Goal: Task Accomplishment & Management: Complete application form

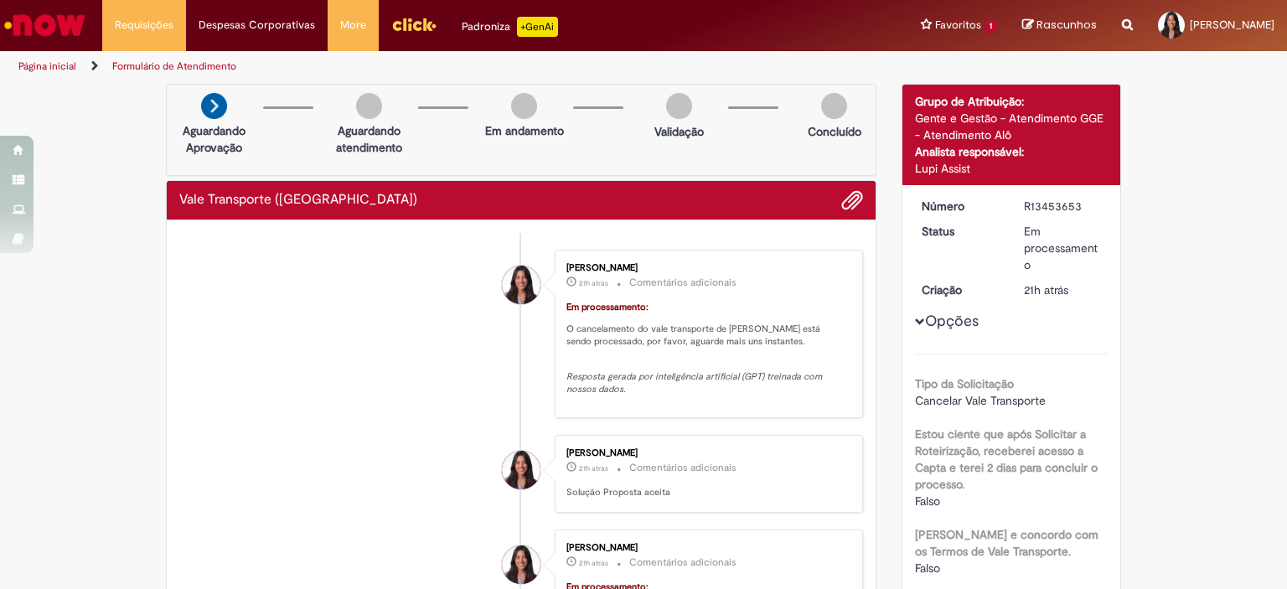
drag, startPoint x: 1013, startPoint y: 229, endPoint x: 1046, endPoint y: 260, distance: 45.0
click at [1046, 260] on dd "Em processamento" at bounding box center [1062, 248] width 103 height 50
click at [1063, 266] on div "Em processamento" at bounding box center [1063, 248] width 78 height 50
click at [851, 194] on span "Adicionar anexos" at bounding box center [852, 201] width 20 height 20
click at [816, 58] on ul "Página inicial Formulário de Atendimento" at bounding box center [429, 66] width 833 height 31
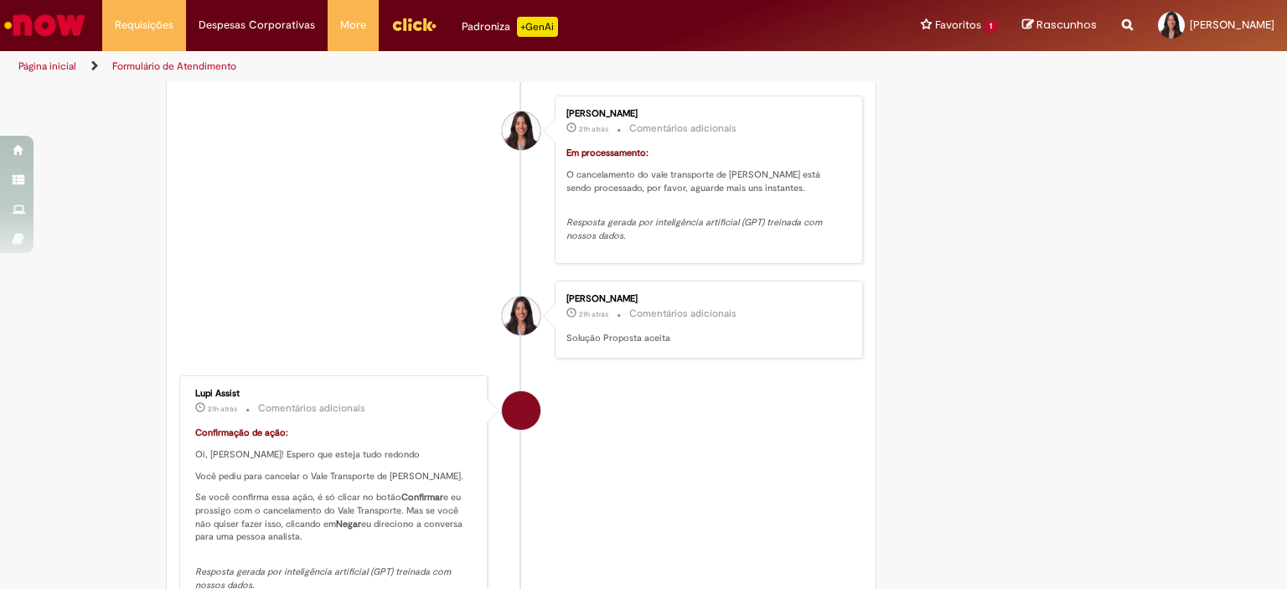
scroll to position [1089, 0]
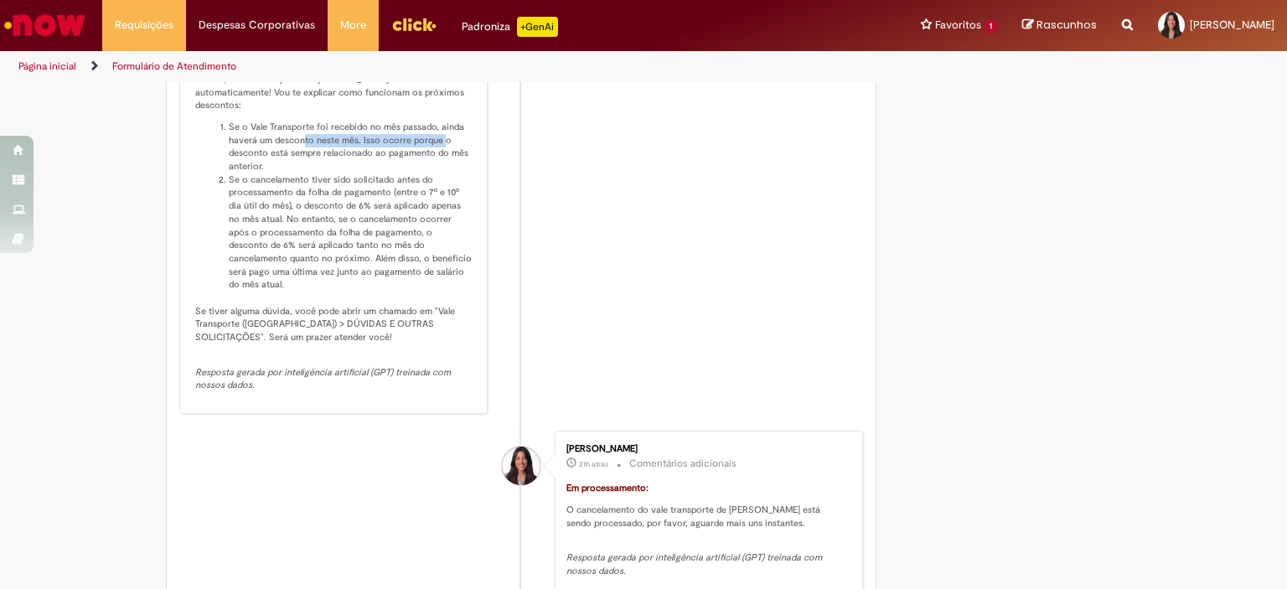
drag, startPoint x: 297, startPoint y: 171, endPoint x: 416, endPoint y: 172, distance: 118.2
click at [436, 170] on li "Se o Vale Transporte foi recebido no mês passado, ainda haverá um desconto nest…" at bounding box center [352, 147] width 246 height 53
click at [385, 173] on li "Se o Vale Transporte foi recebido no mês passado, ainda haverá um desconto nest…" at bounding box center [352, 147] width 246 height 53
drag, startPoint x: 268, startPoint y: 183, endPoint x: 398, endPoint y: 190, distance: 130.1
click at [398, 173] on li "Se o Vale Transporte foi recebido no mês passado, ainda haverá um desconto nest…" at bounding box center [352, 147] width 246 height 53
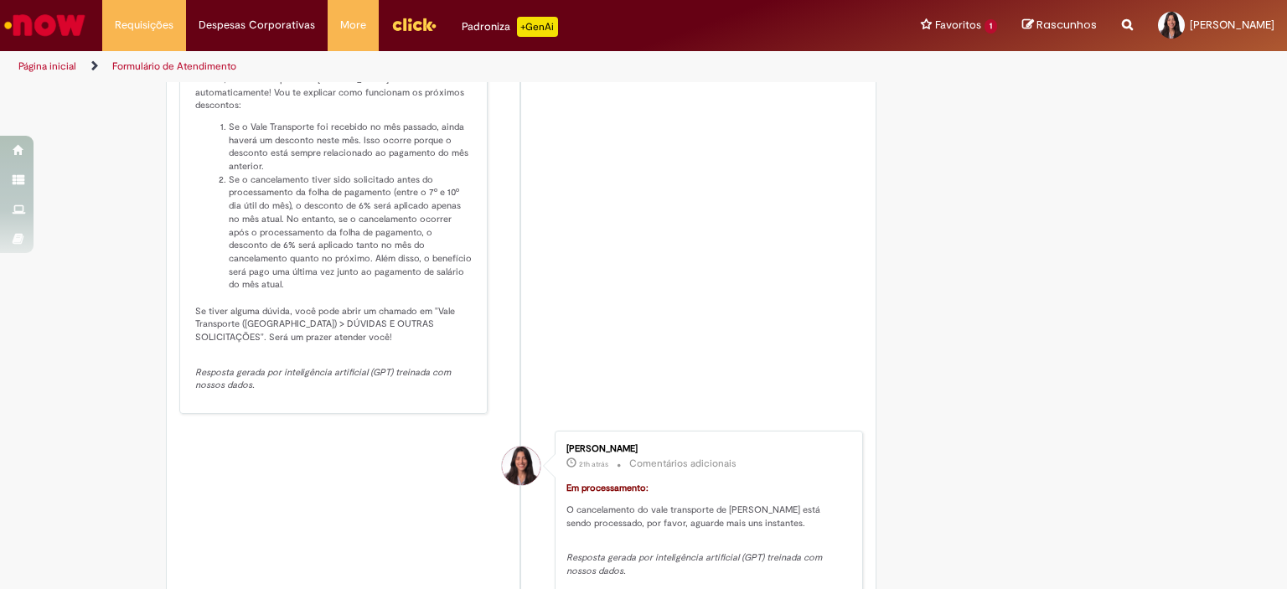
click at [412, 173] on li "Se o Vale Transporte foi recebido no mês passado, ainda haverá um desconto nest…" at bounding box center [352, 147] width 246 height 53
click at [429, 173] on li "Se o Vale Transporte foi recebido no mês passado, ainda haverá um desconto nest…" at bounding box center [352, 147] width 246 height 53
drag, startPoint x: 225, startPoint y: 158, endPoint x: 246, endPoint y: 175, distance: 26.8
click at [229, 163] on li "Se o Vale Transporte foi recebido no mês passado, ainda haverá um desconto nest…" at bounding box center [352, 147] width 246 height 53
drag, startPoint x: 246, startPoint y: 175, endPoint x: 265, endPoint y: 196, distance: 28.5
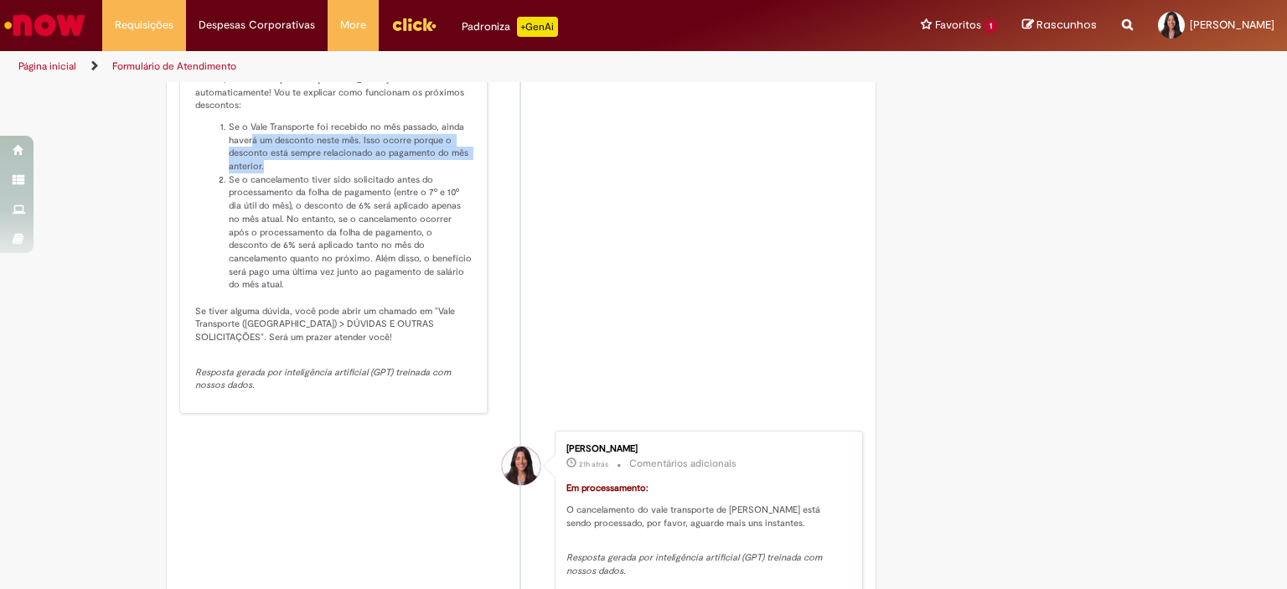
click at [265, 173] on li "Se o Vale Transporte foi recebido no mês passado, ainda haverá um desconto nest…" at bounding box center [352, 147] width 246 height 53
click at [284, 173] on li "Se o Vale Transporte foi recebido no mês passado, ainda haverá um desconto nest…" at bounding box center [352, 147] width 246 height 53
drag, startPoint x: 274, startPoint y: 209, endPoint x: 396, endPoint y: 210, distance: 121.5
click at [396, 210] on li "Se o cancelamento tiver sido solicitado antes do processamento da folha de paga…" at bounding box center [352, 232] width 246 height 118
click at [337, 211] on li "Se o cancelamento tiver sido solicitado antes do processamento da folha de paga…" at bounding box center [352, 232] width 246 height 118
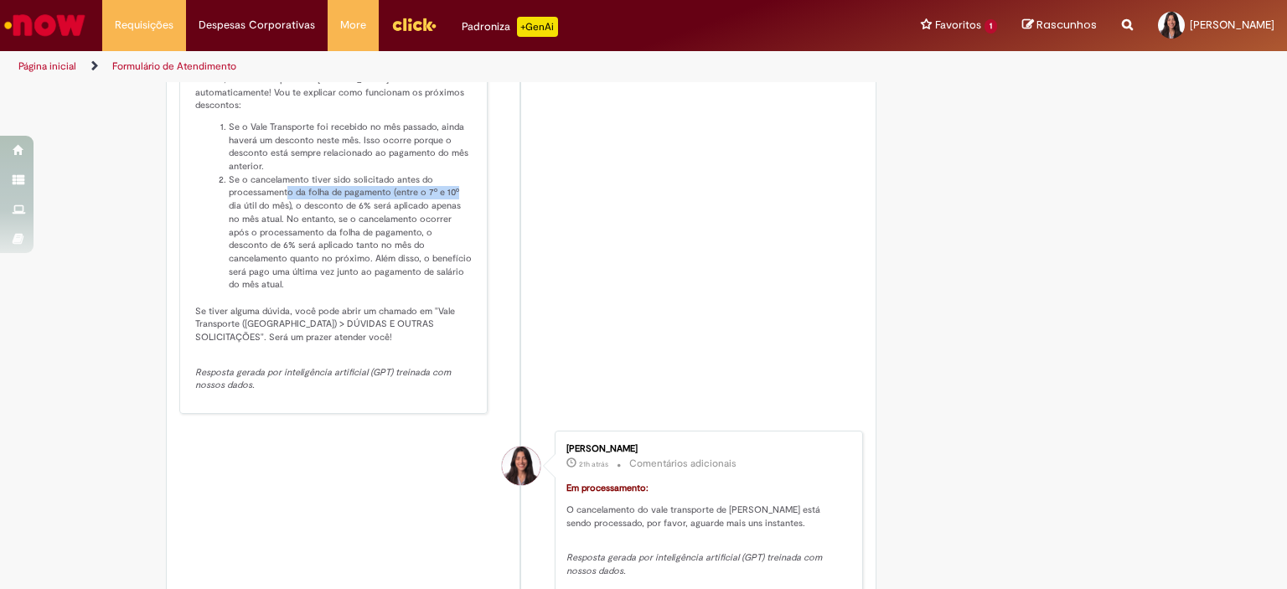
drag, startPoint x: 280, startPoint y: 220, endPoint x: 353, endPoint y: 232, distance: 73.8
click at [452, 222] on li "Se o cancelamento tiver sido solicitado antes do processamento da folha de paga…" at bounding box center [352, 232] width 246 height 118
click at [338, 235] on li "Se o cancelamento tiver sido solicitado antes do processamento da folha de paga…" at bounding box center [352, 232] width 246 height 118
drag, startPoint x: 226, startPoint y: 238, endPoint x: 440, endPoint y: 234, distance: 213.7
click at [440, 234] on ol "Se o Vale Transporte foi recebido no mês passado, ainda haverá um desconto nest…" at bounding box center [334, 206] width 279 height 171
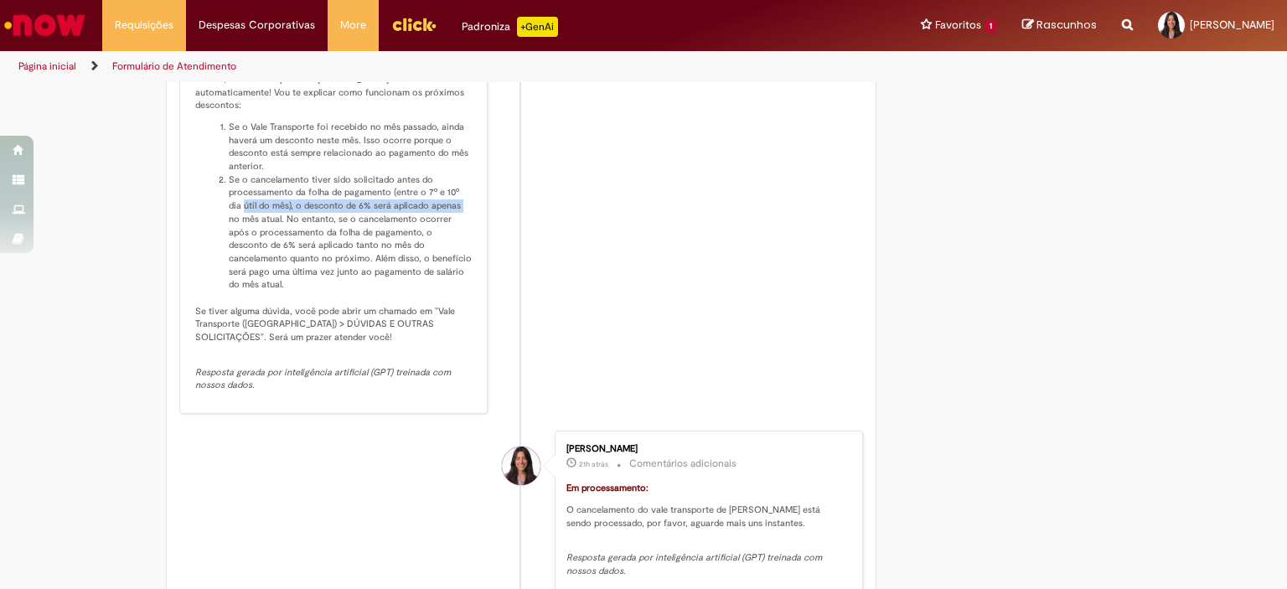
click at [353, 240] on li "Se o cancelamento tiver sido solicitado antes do processamento da folha de paga…" at bounding box center [352, 232] width 246 height 118
drag, startPoint x: 268, startPoint y: 246, endPoint x: 441, endPoint y: 251, distance: 172.7
click at [441, 251] on li "Se o cancelamento tiver sido solicitado antes do processamento da folha de paga…" at bounding box center [352, 232] width 246 height 118
click at [355, 254] on li "Se o cancelamento tiver sido solicitado antes do processamento da folha de paga…" at bounding box center [352, 232] width 246 height 118
drag, startPoint x: 277, startPoint y: 266, endPoint x: 409, endPoint y: 286, distance: 133.8
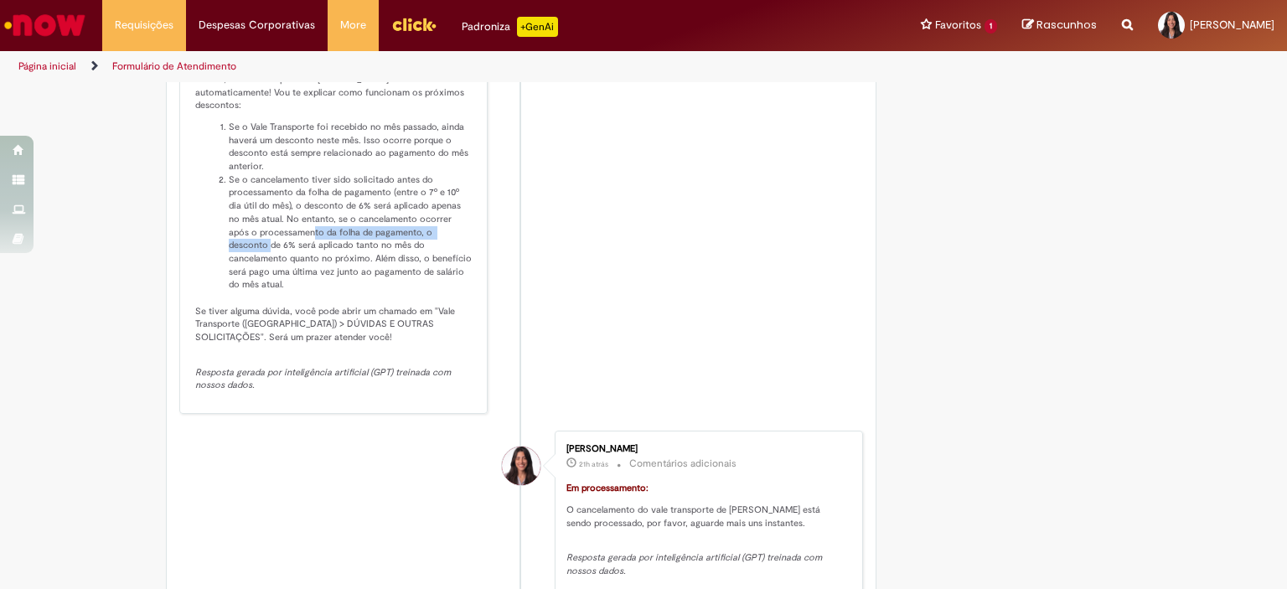
click at [439, 266] on li "Se o cancelamento tiver sido solicitado antes do processamento da folha de paga…" at bounding box center [352, 232] width 246 height 118
click at [408, 286] on li "Se o cancelamento tiver sido solicitado antes do processamento da folha de paga…" at bounding box center [352, 232] width 246 height 118
drag, startPoint x: 248, startPoint y: 289, endPoint x: 347, endPoint y: 289, distance: 98.9
click at [347, 289] on li "Se o cancelamento tiver sido solicitado antes do processamento da folha de paga…" at bounding box center [352, 232] width 246 height 118
click at [379, 292] on li "Se o cancelamento tiver sido solicitado antes do processamento da folha de paga…" at bounding box center [352, 232] width 246 height 118
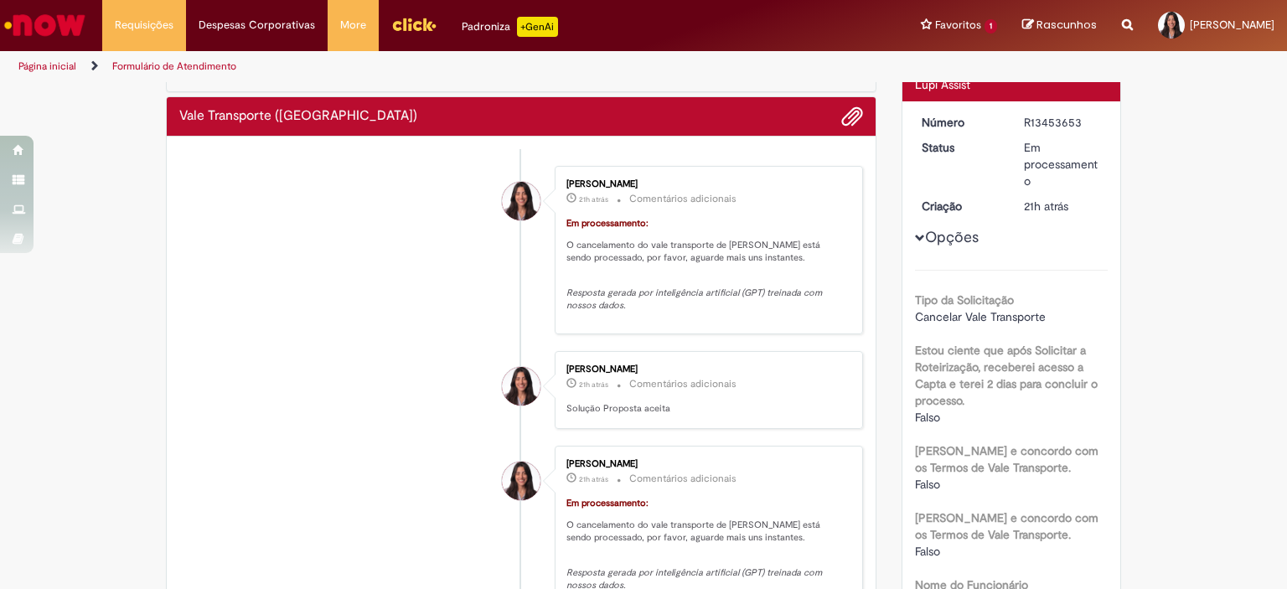
scroll to position [0, 0]
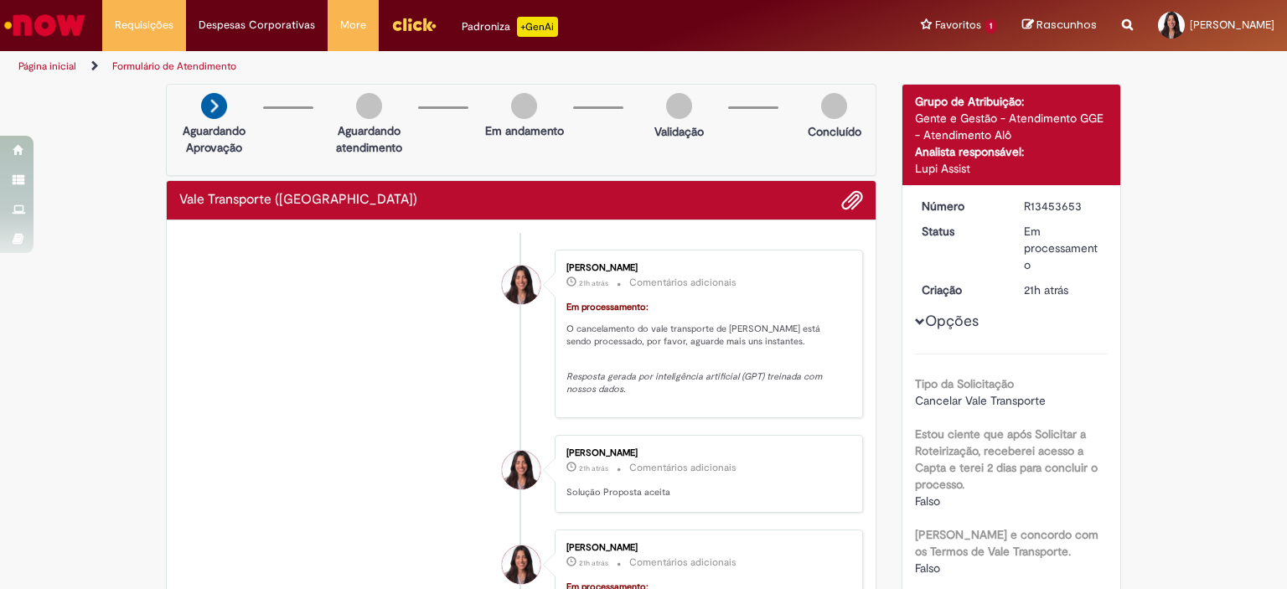
click at [192, 385] on li "Julie Alves Filgueira De Andrade 21h atrás 21 horas atrás Comentários adicionai…" at bounding box center [521, 334] width 684 height 168
click at [161, 29] on li "Requisições Exibir Todas as Solicitações" at bounding box center [144, 25] width 84 height 50
click at [164, 70] on link "Exibir Todas as Solicitações" at bounding box center [195, 68] width 184 height 18
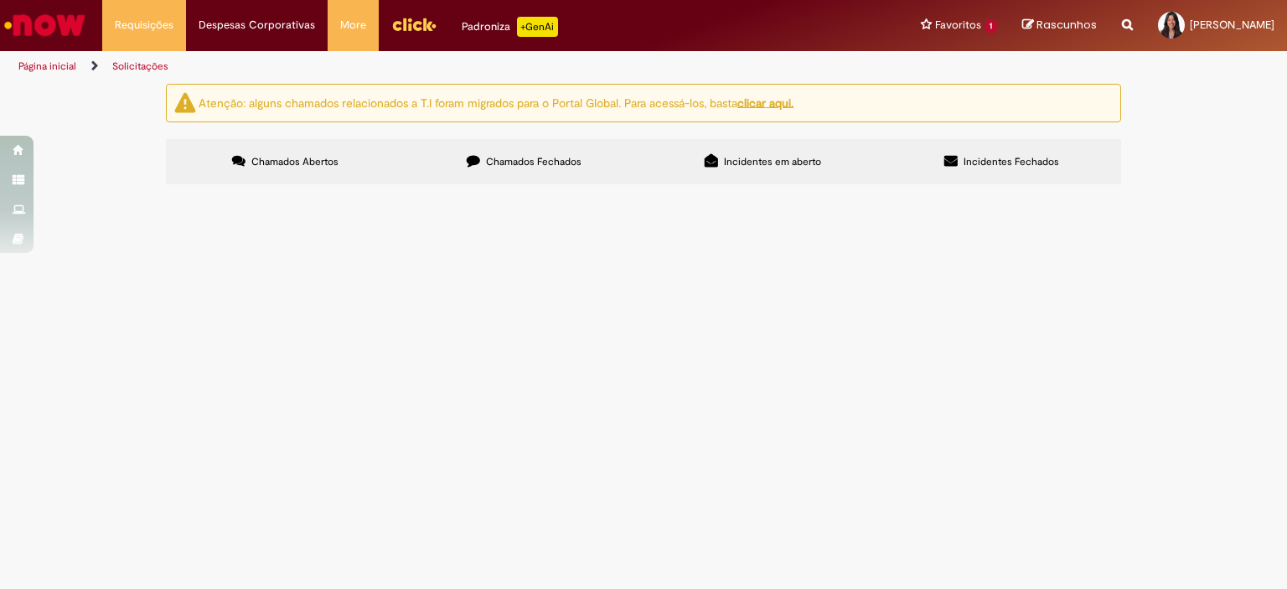
click at [567, 158] on span "Chamados Fechados" at bounding box center [534, 161] width 96 height 13
click at [355, 167] on label "Chamados Abertos" at bounding box center [285, 161] width 239 height 45
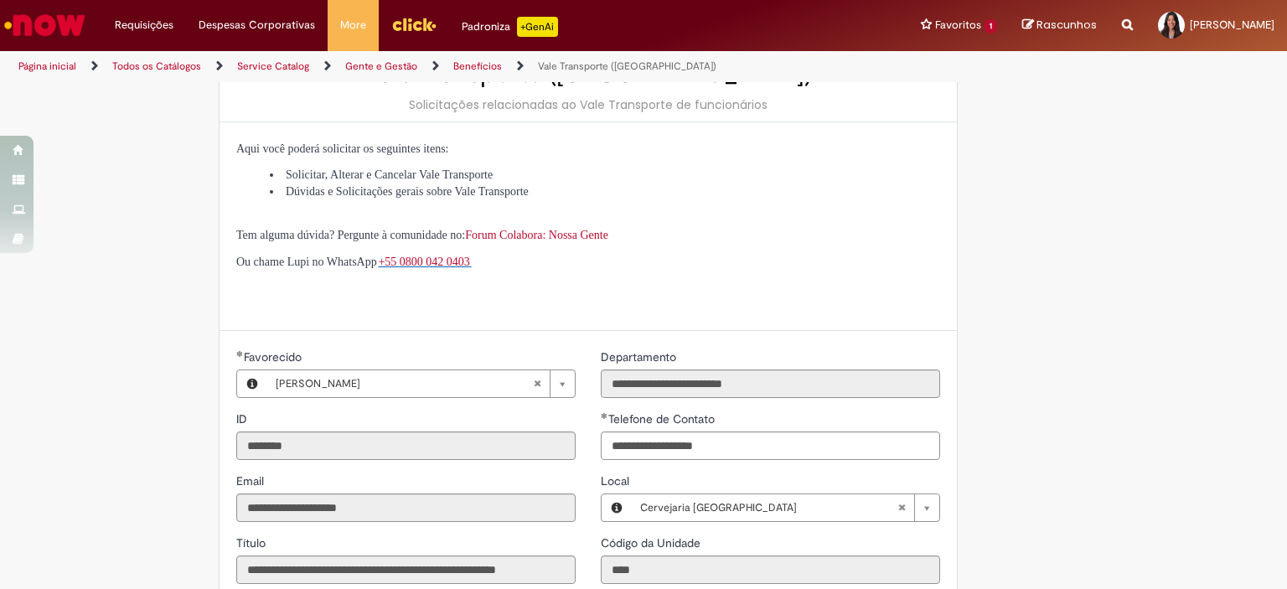
scroll to position [729, 0]
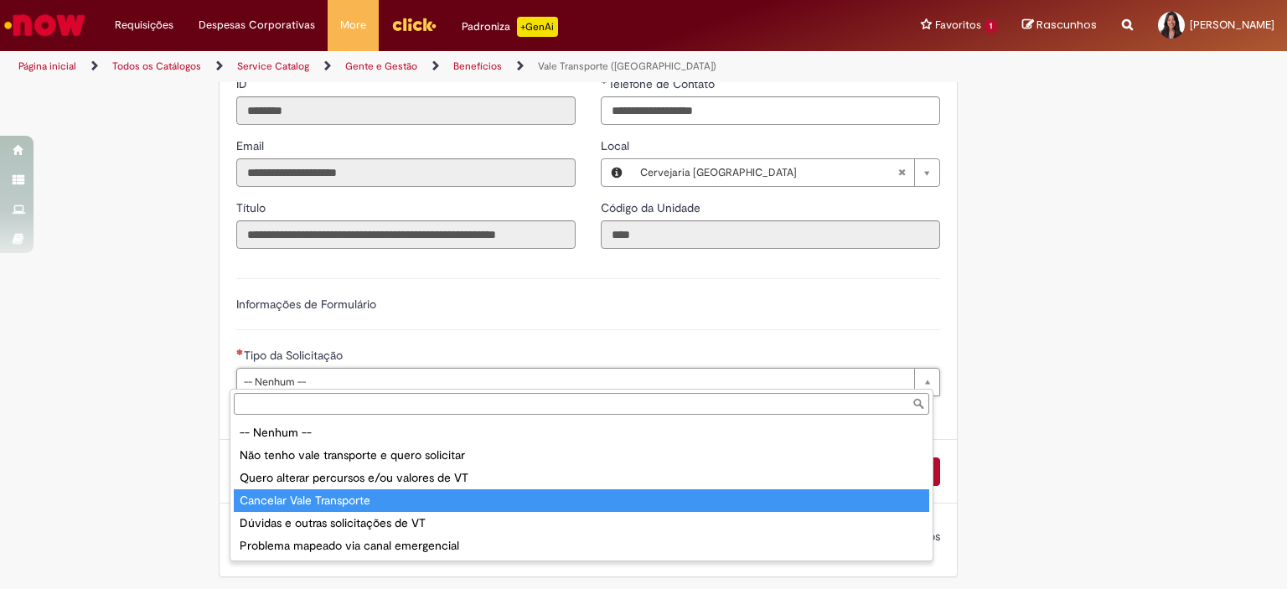
type input "**********"
select select "**********"
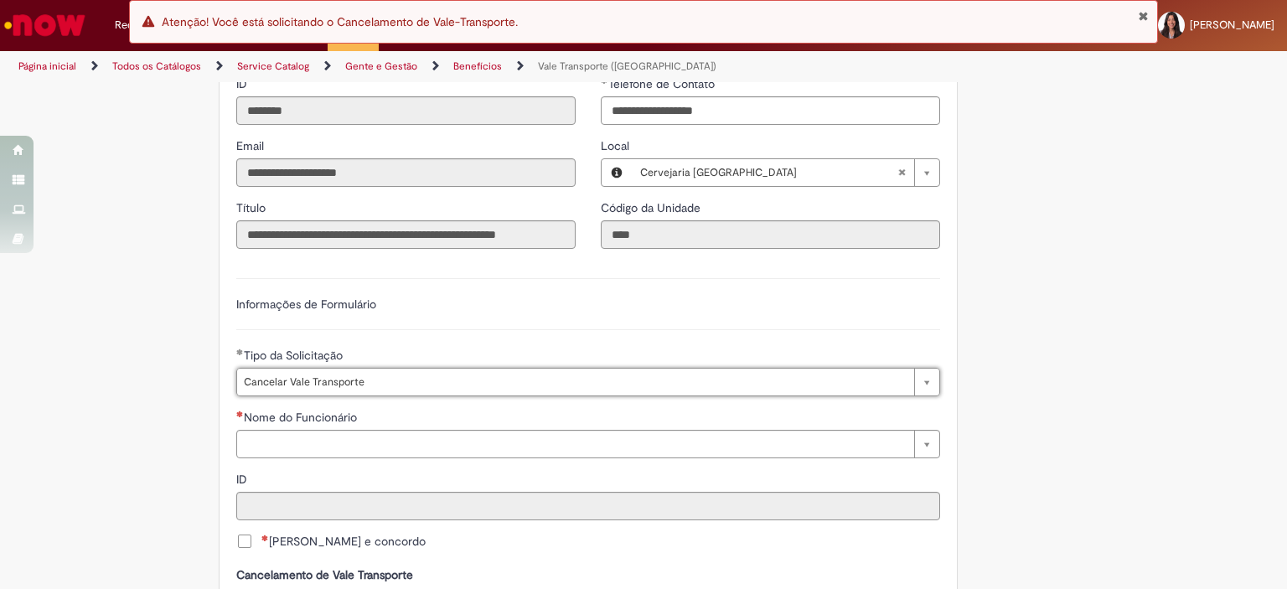
scroll to position [813, 0]
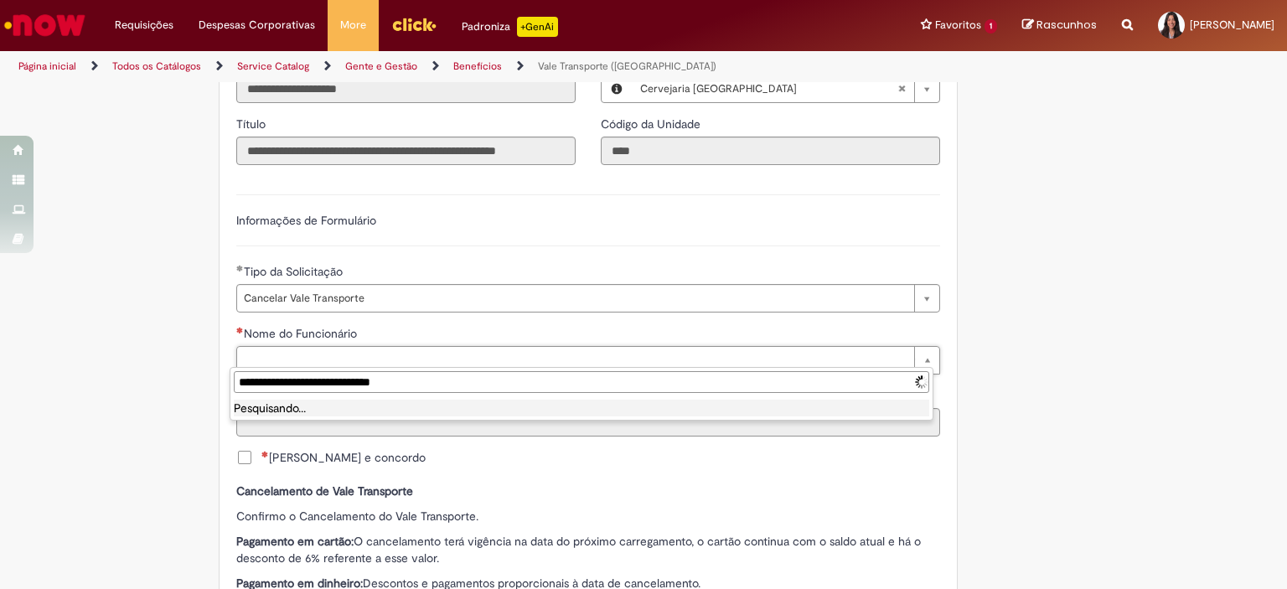
type input "**********"
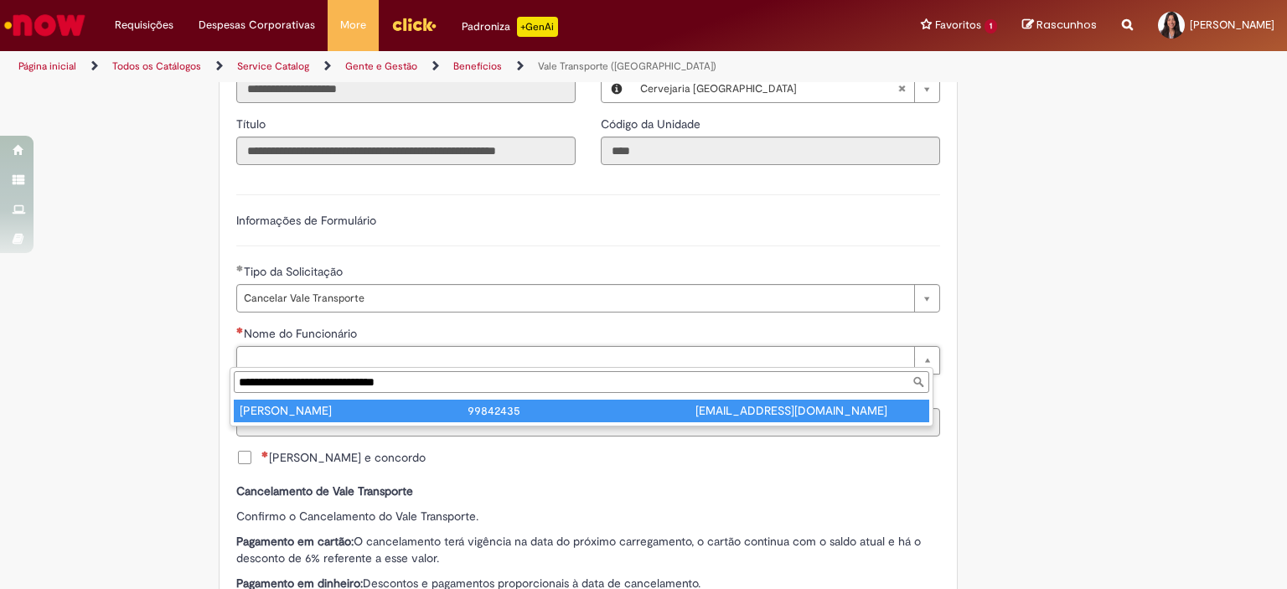
type input "**********"
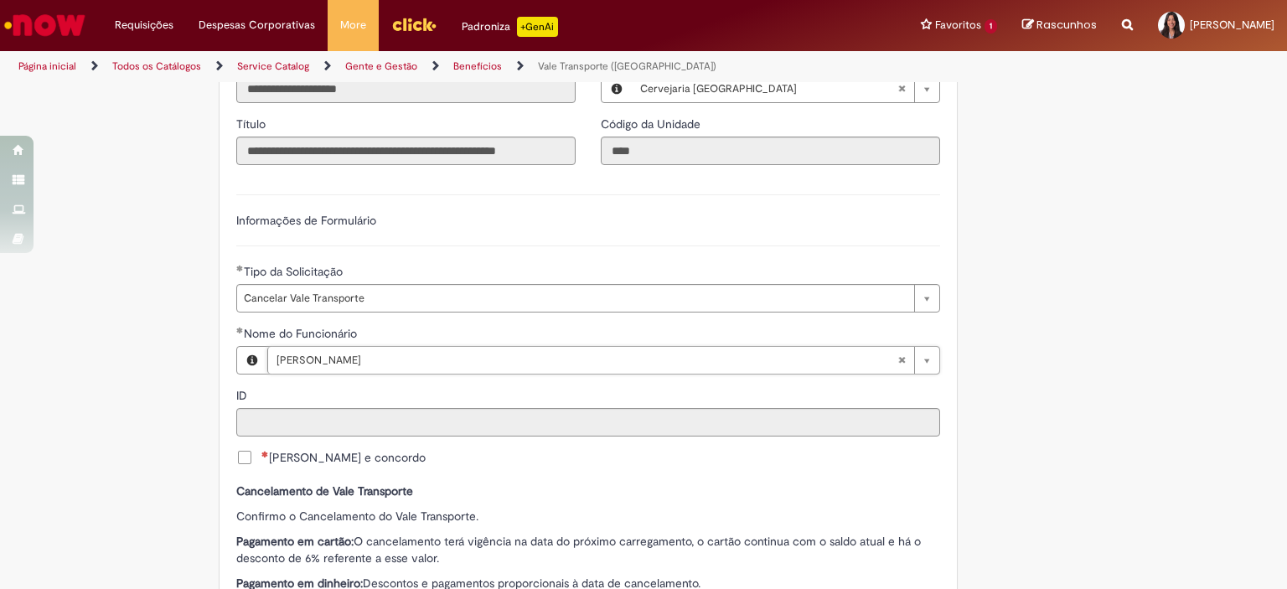
type input "********"
click at [261, 456] on span "[PERSON_NAME] e concordo" at bounding box center [343, 457] width 164 height 17
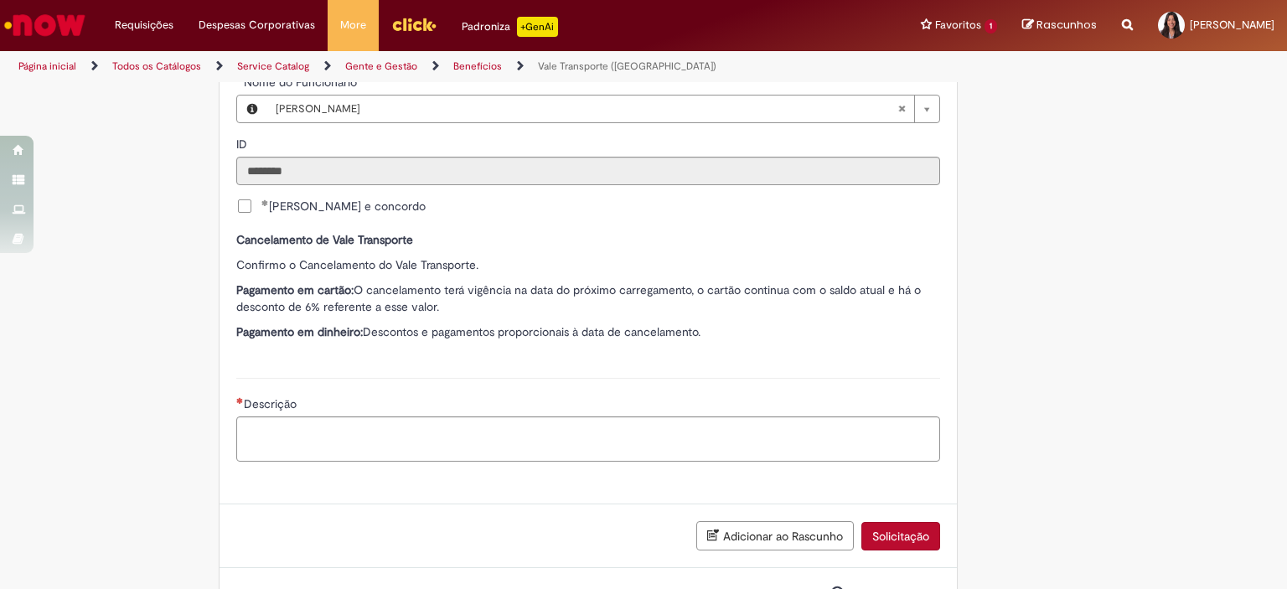
scroll to position [1129, 0]
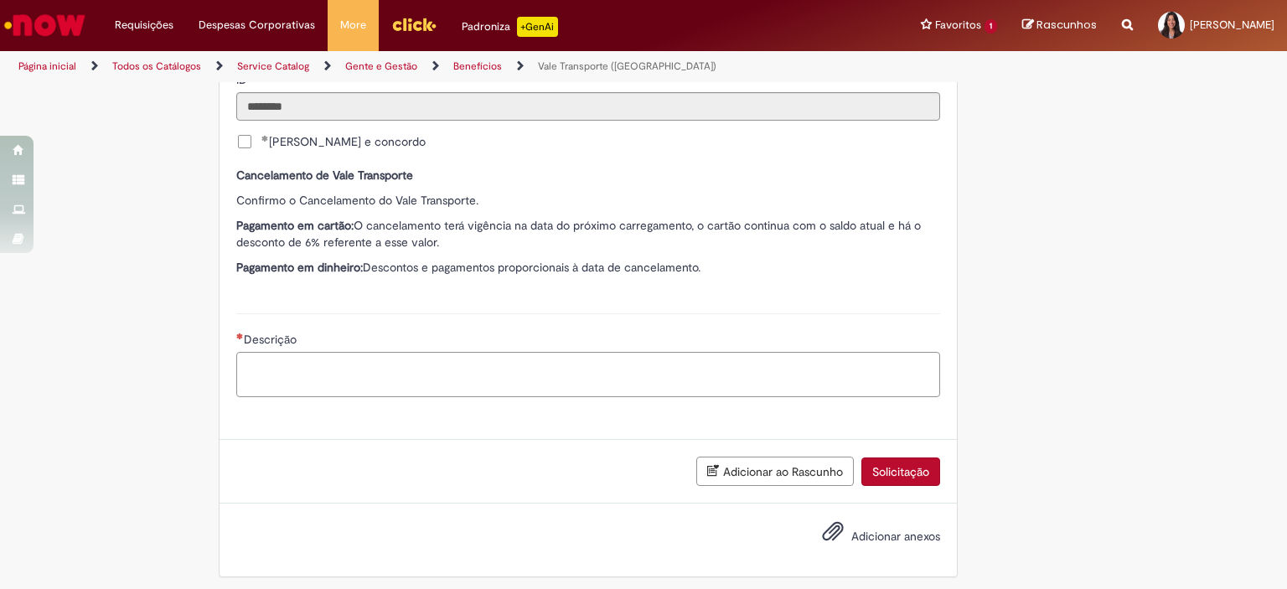
click at [432, 365] on textarea "Descrição" at bounding box center [588, 374] width 704 height 45
drag, startPoint x: 556, startPoint y: 220, endPoint x: 898, endPoint y: 218, distance: 341.9
click at [898, 218] on p "Pagamento em cartão: O cancelamento terá vigência na data do próximo carregamen…" at bounding box center [588, 234] width 704 height 34
click at [893, 234] on p "Pagamento em cartão: O cancelamento terá vigência na data do próximo carregamen…" at bounding box center [588, 234] width 704 height 34
drag, startPoint x: 284, startPoint y: 232, endPoint x: 422, endPoint y: 244, distance: 137.9
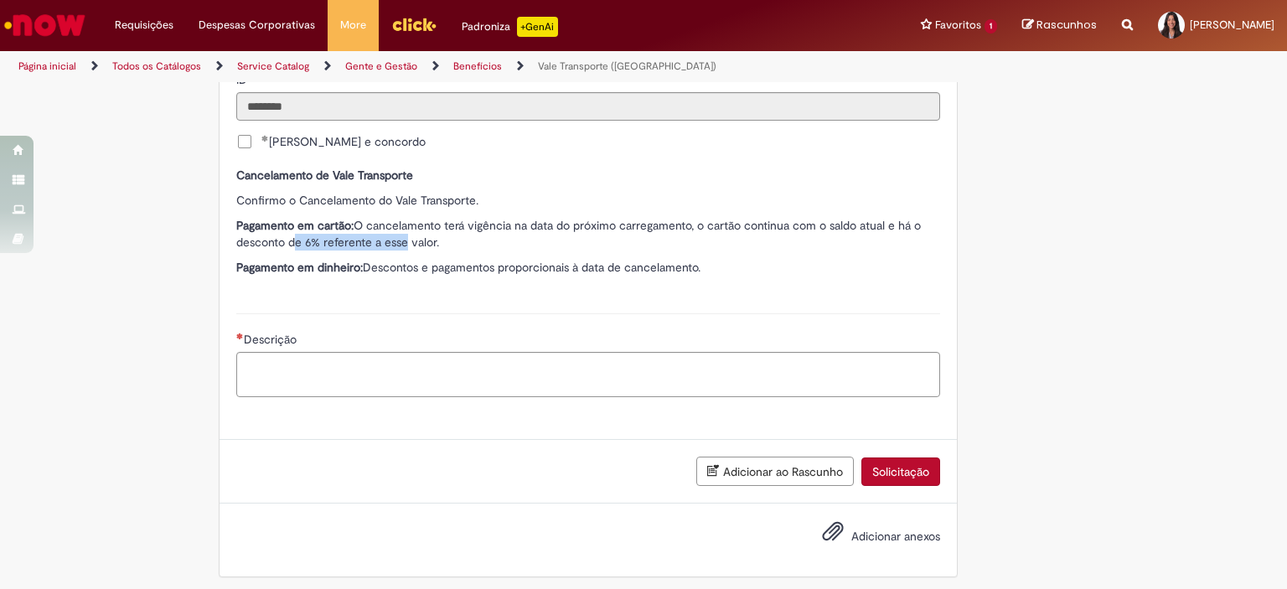
click at [398, 243] on p "Pagamento em cartão: O cancelamento terá vigência na data do próximo carregamen…" at bounding box center [588, 234] width 704 height 34
click at [432, 245] on p "Pagamento em cartão: O cancelamento terá vigência na data do próximo carregamen…" at bounding box center [588, 234] width 704 height 34
click at [421, 374] on textarea "Descrição" at bounding box center [588, 374] width 704 height 45
click at [427, 382] on textarea "Descrição" at bounding box center [588, 374] width 704 height 45
click at [427, 378] on textarea "Descrição" at bounding box center [588, 374] width 704 height 45
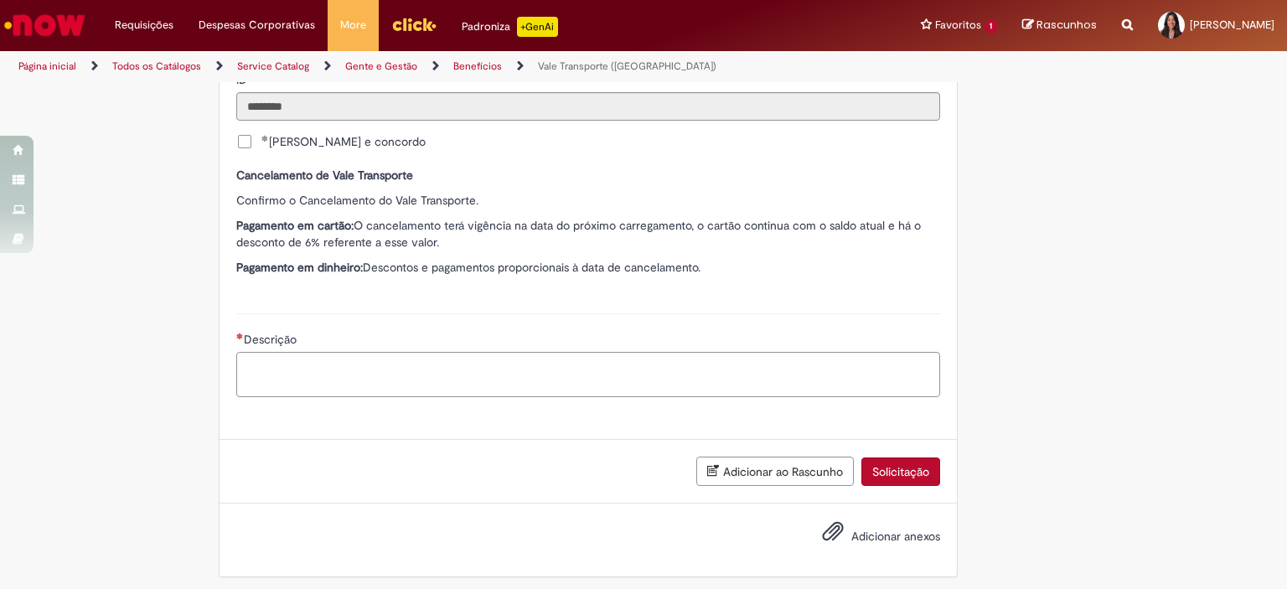
click at [427, 378] on textarea "Descrição" at bounding box center [588, 374] width 704 height 45
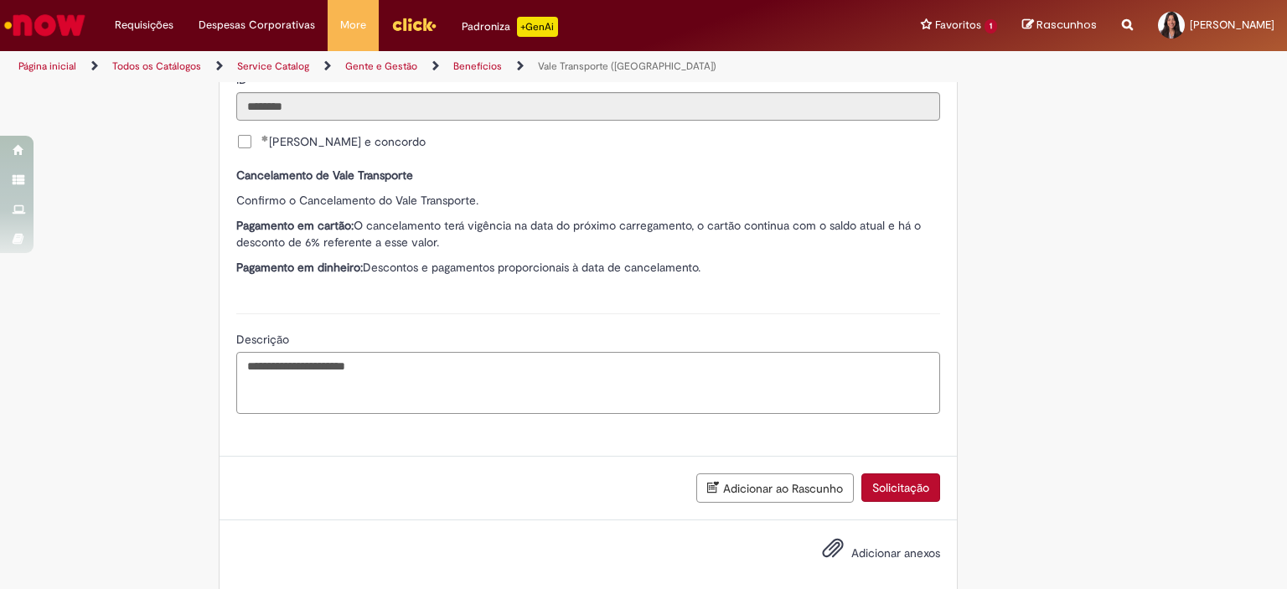
click at [306, 388] on textarea "**********" at bounding box center [588, 383] width 704 height 62
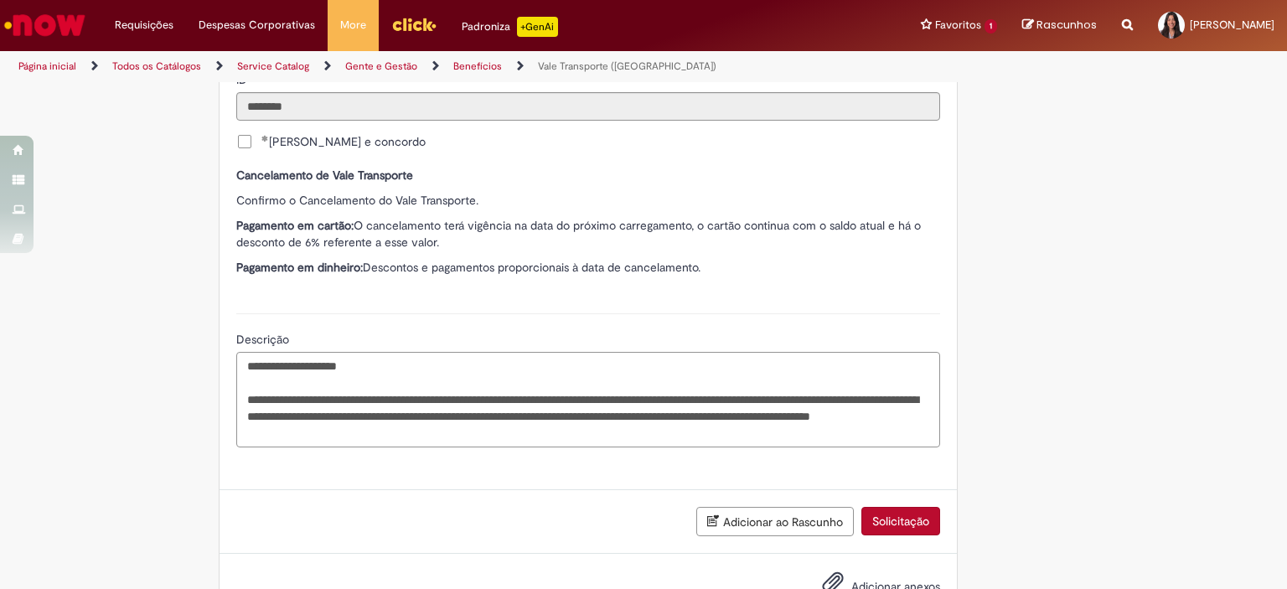
click at [493, 388] on textarea "**********" at bounding box center [588, 400] width 704 height 96
click at [608, 432] on textarea "**********" at bounding box center [588, 400] width 704 height 96
type textarea "**********"
click at [747, 515] on button "Adicionar ao Rascunho" at bounding box center [775, 521] width 158 height 29
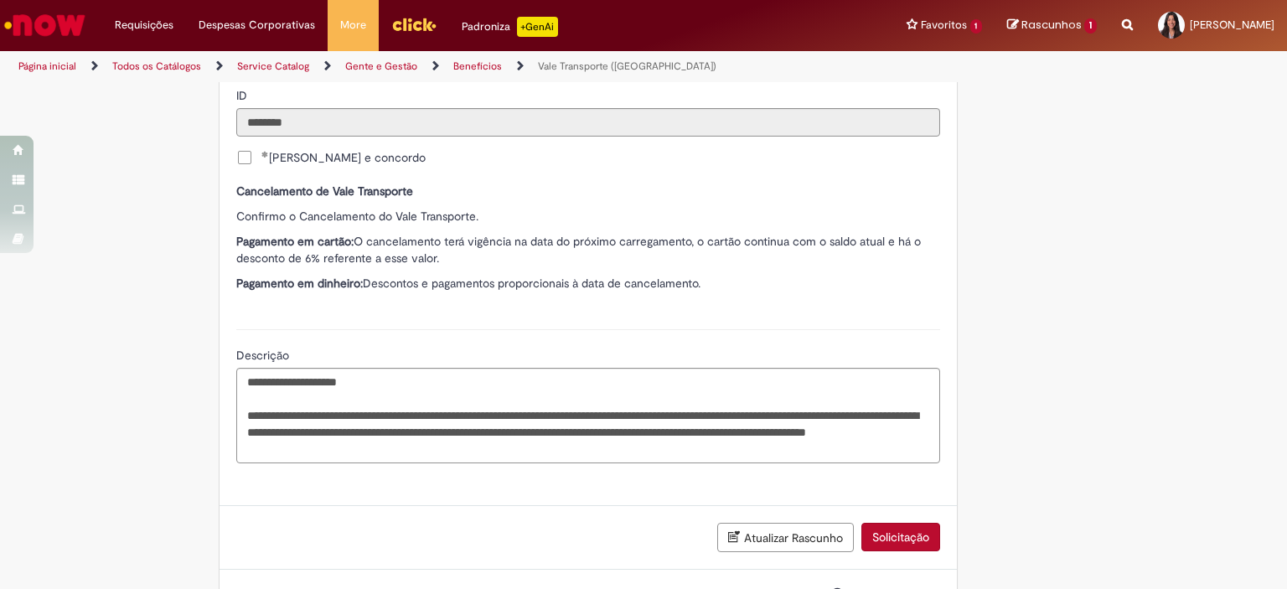
scroll to position [1239, 0]
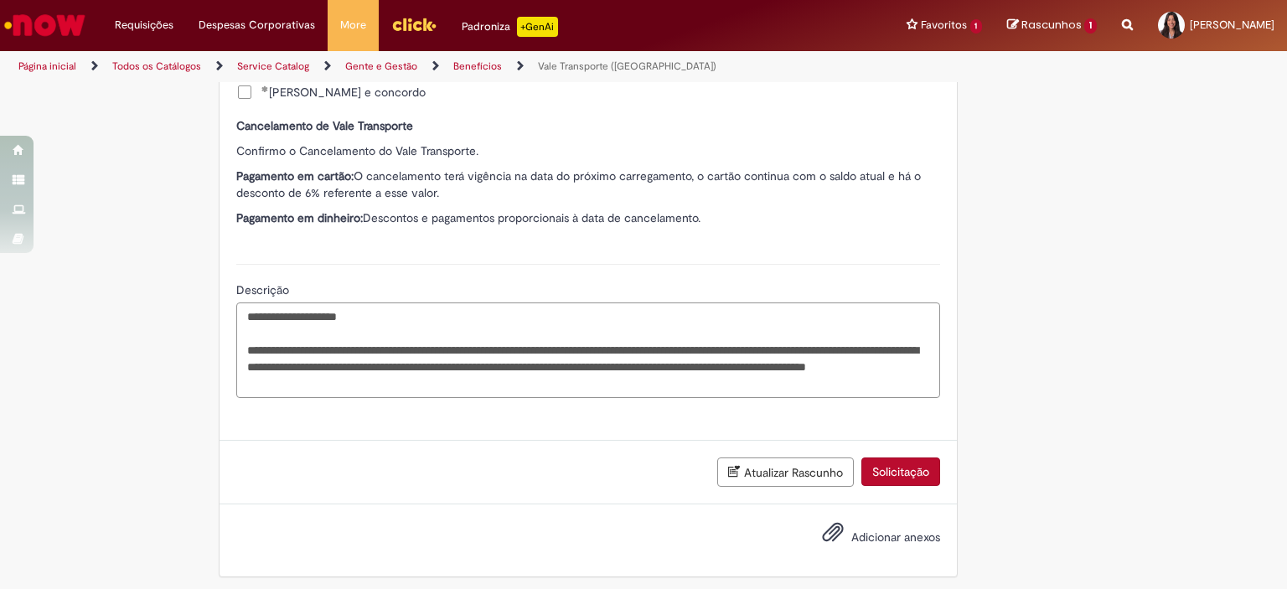
click at [594, 388] on textarea "**********" at bounding box center [588, 351] width 704 height 96
click at [835, 523] on span "Adicionar anexos" at bounding box center [833, 533] width 20 height 20
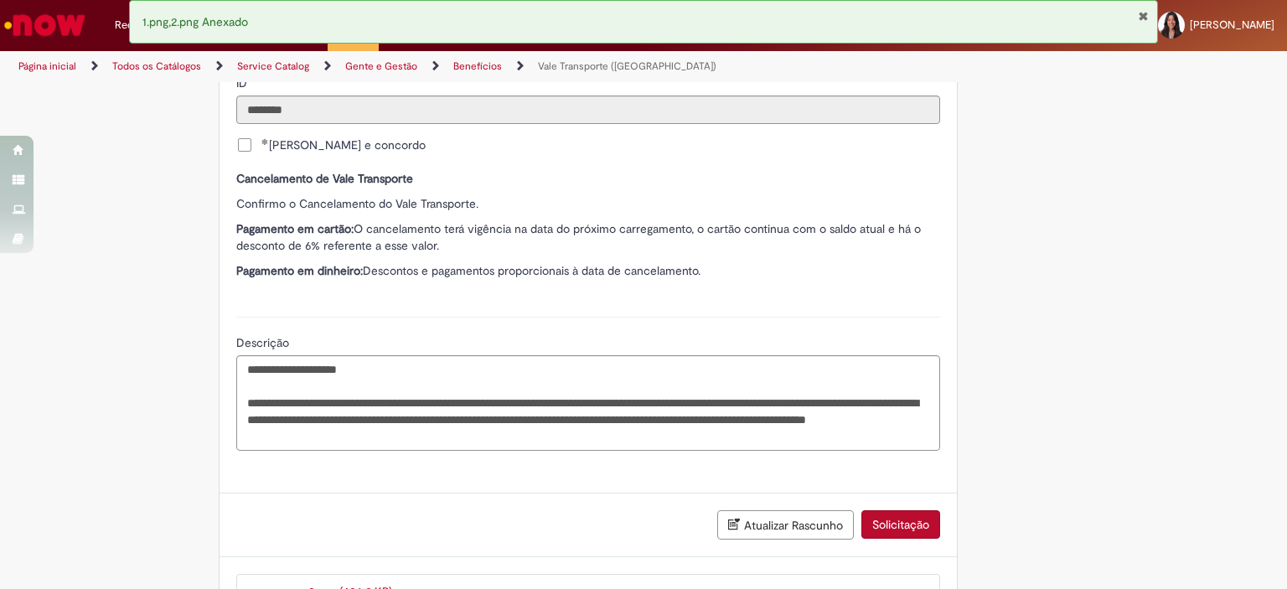
scroll to position [1353, 0]
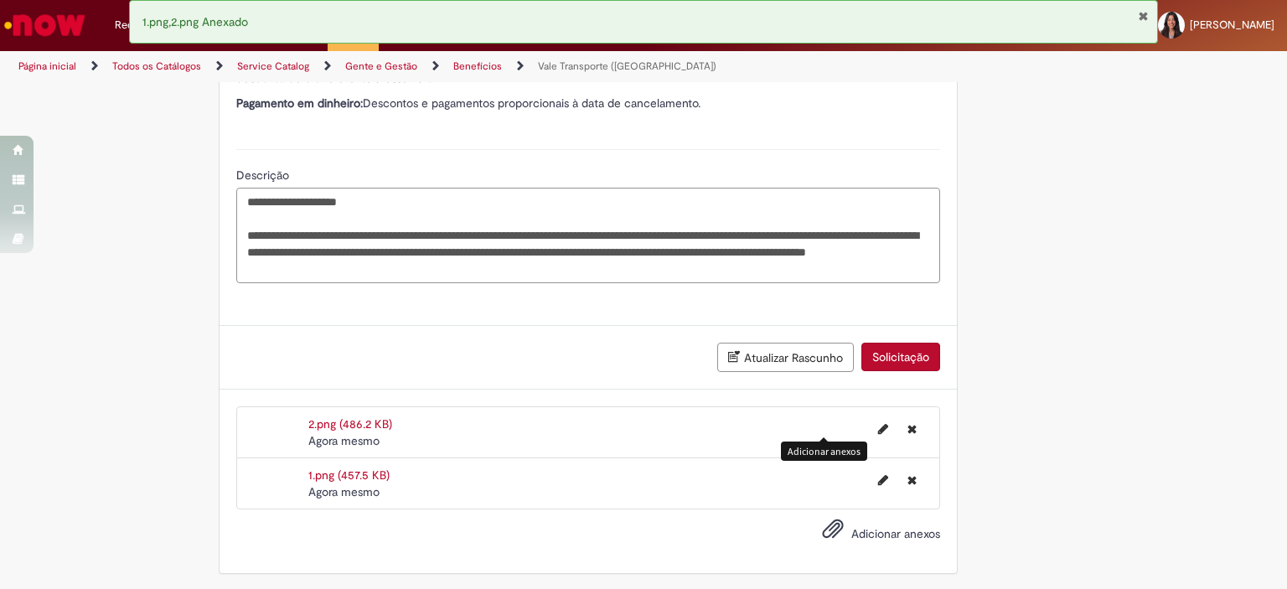
click at [520, 263] on textarea "**********" at bounding box center [588, 236] width 704 height 96
click at [891, 350] on button "Solicitação" at bounding box center [900, 357] width 79 height 28
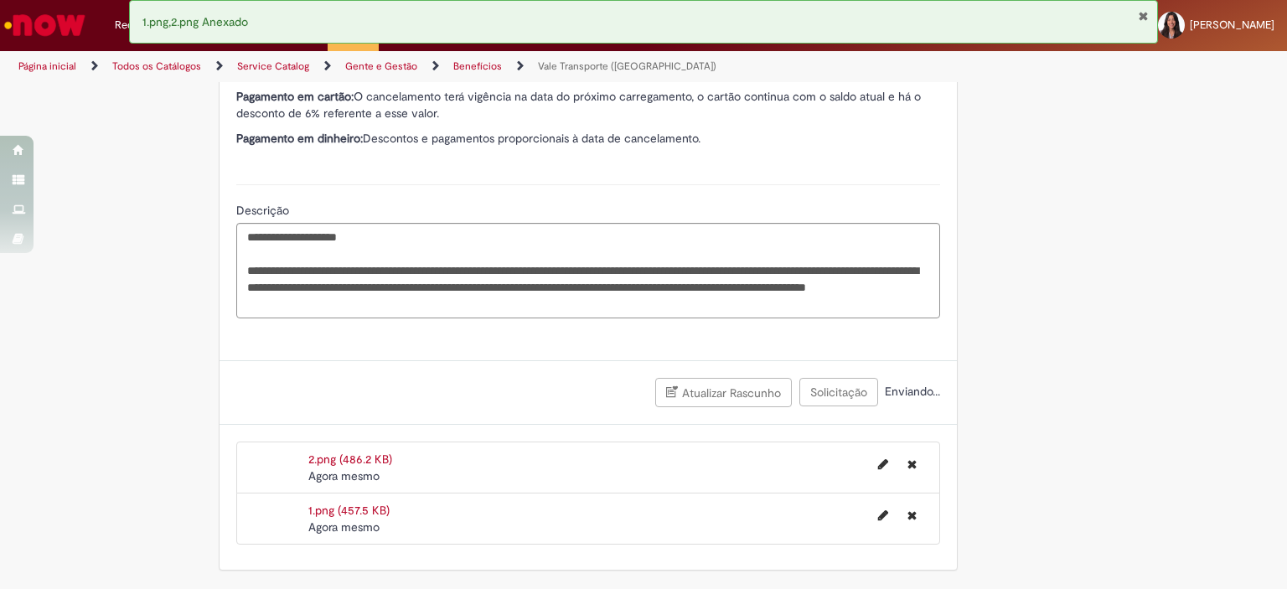
scroll to position [1315, 0]
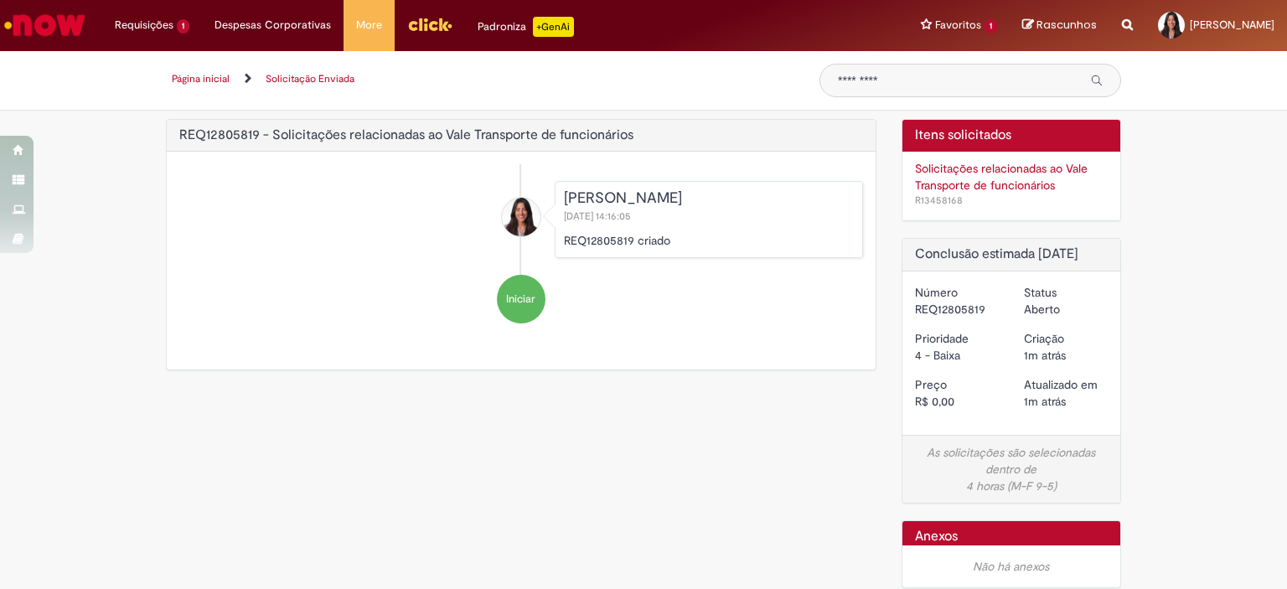
click at [335, 310] on li "Iniciar" at bounding box center [521, 299] width 684 height 49
click at [613, 422] on div "REQ12805819 - Solicitações relacionadas ao Vale Transporte de funcionários ****…" at bounding box center [643, 362] width 980 height 486
click at [178, 70] on link "Exibir Todas as Solicitações" at bounding box center [195, 68] width 184 height 18
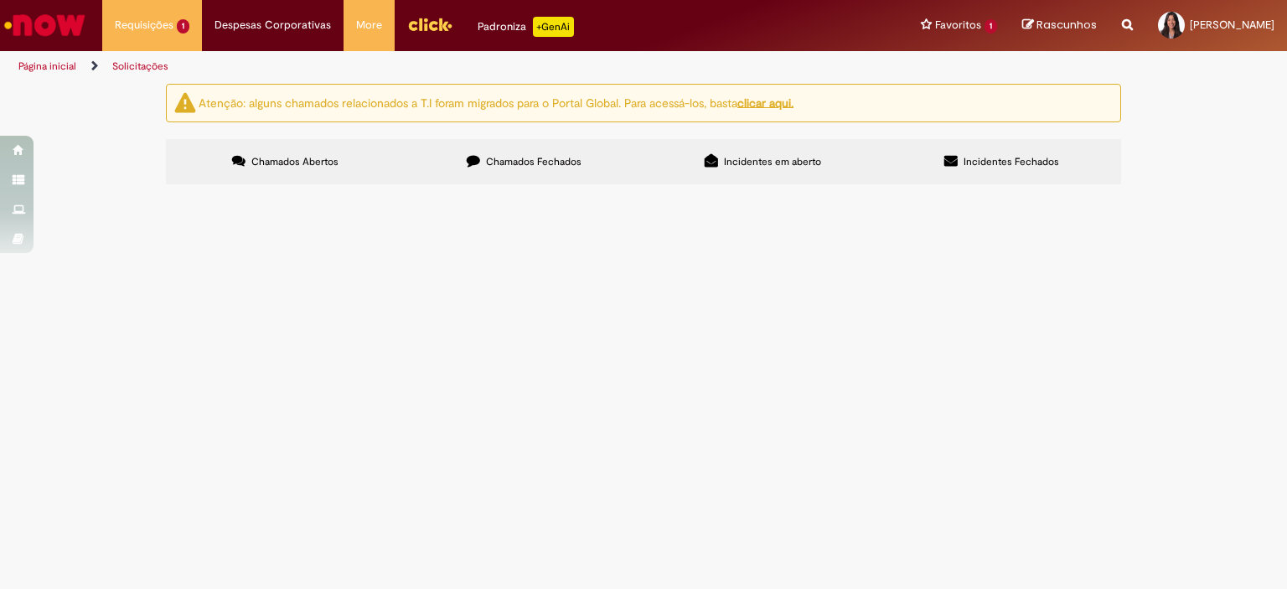
click at [0, 0] on span "Olá time, boa tarde! Eu sou recém contratada e recebi o cartão Jaé com desconto…" at bounding box center [0, 0] width 0 height 0
